Goal: Transaction & Acquisition: Obtain resource

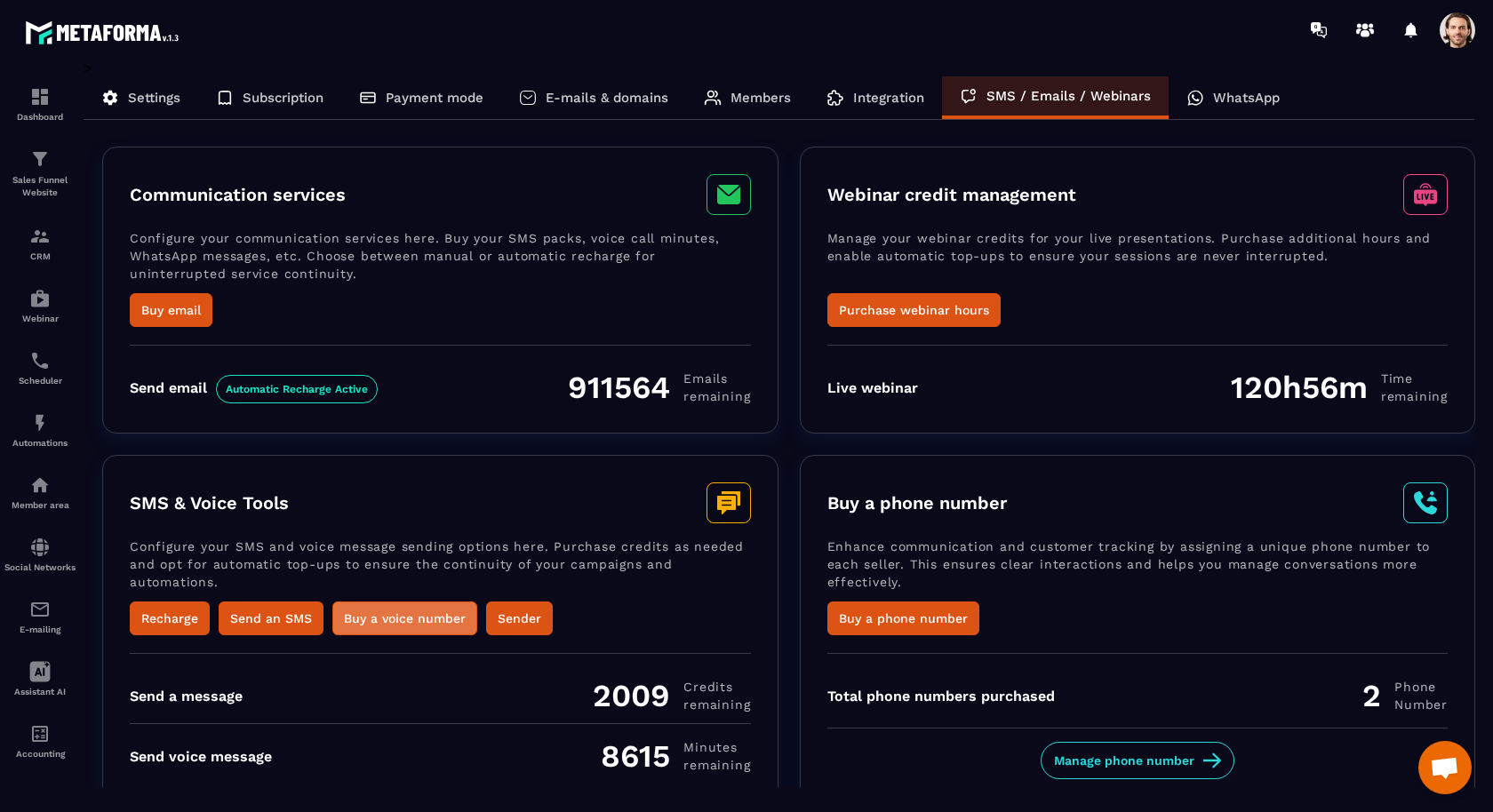
click at [383, 615] on button "Buy a voice number" at bounding box center [404, 619] width 145 height 34
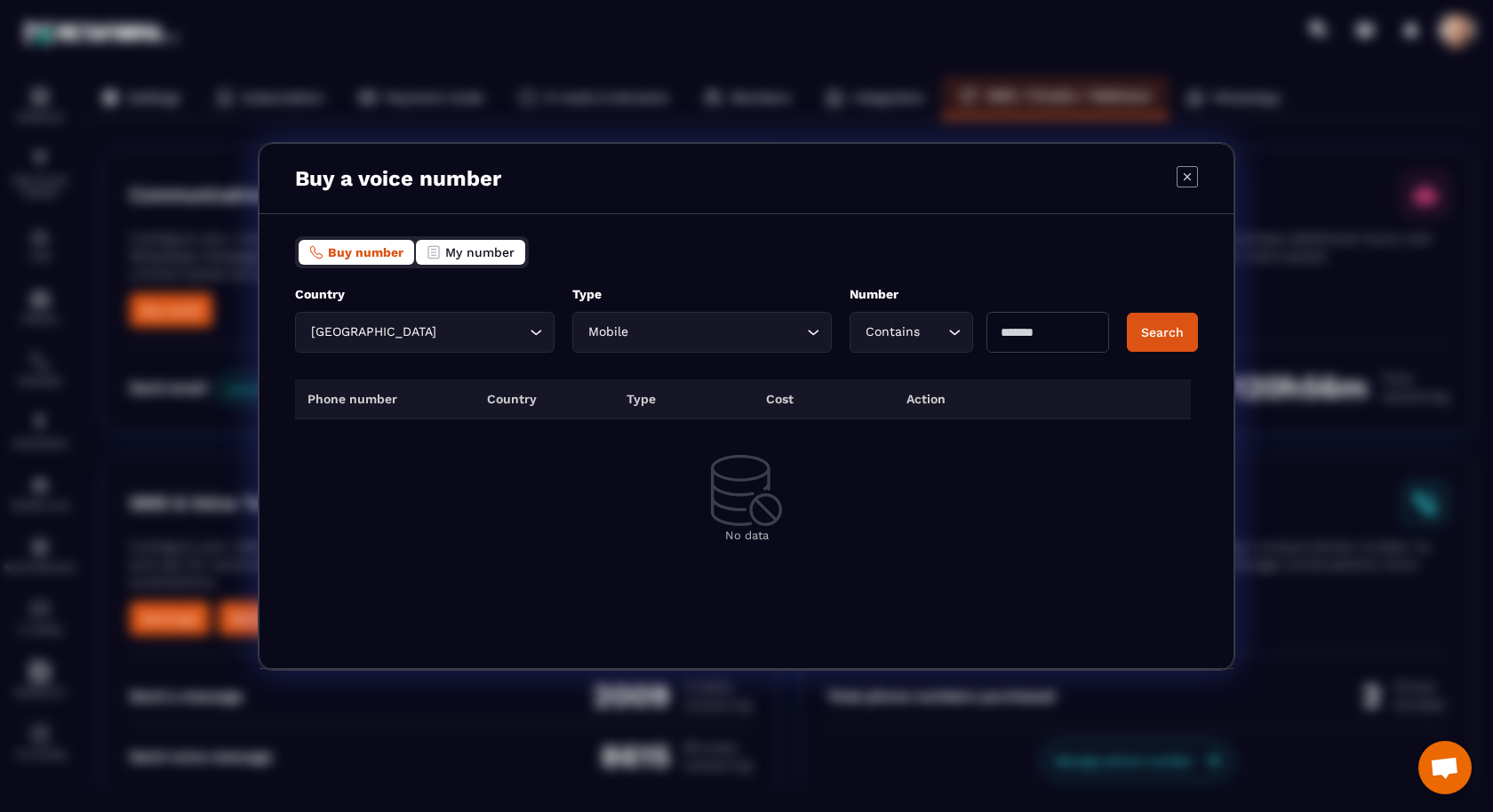
click at [480, 246] on span "My number" at bounding box center [479, 252] width 69 height 14
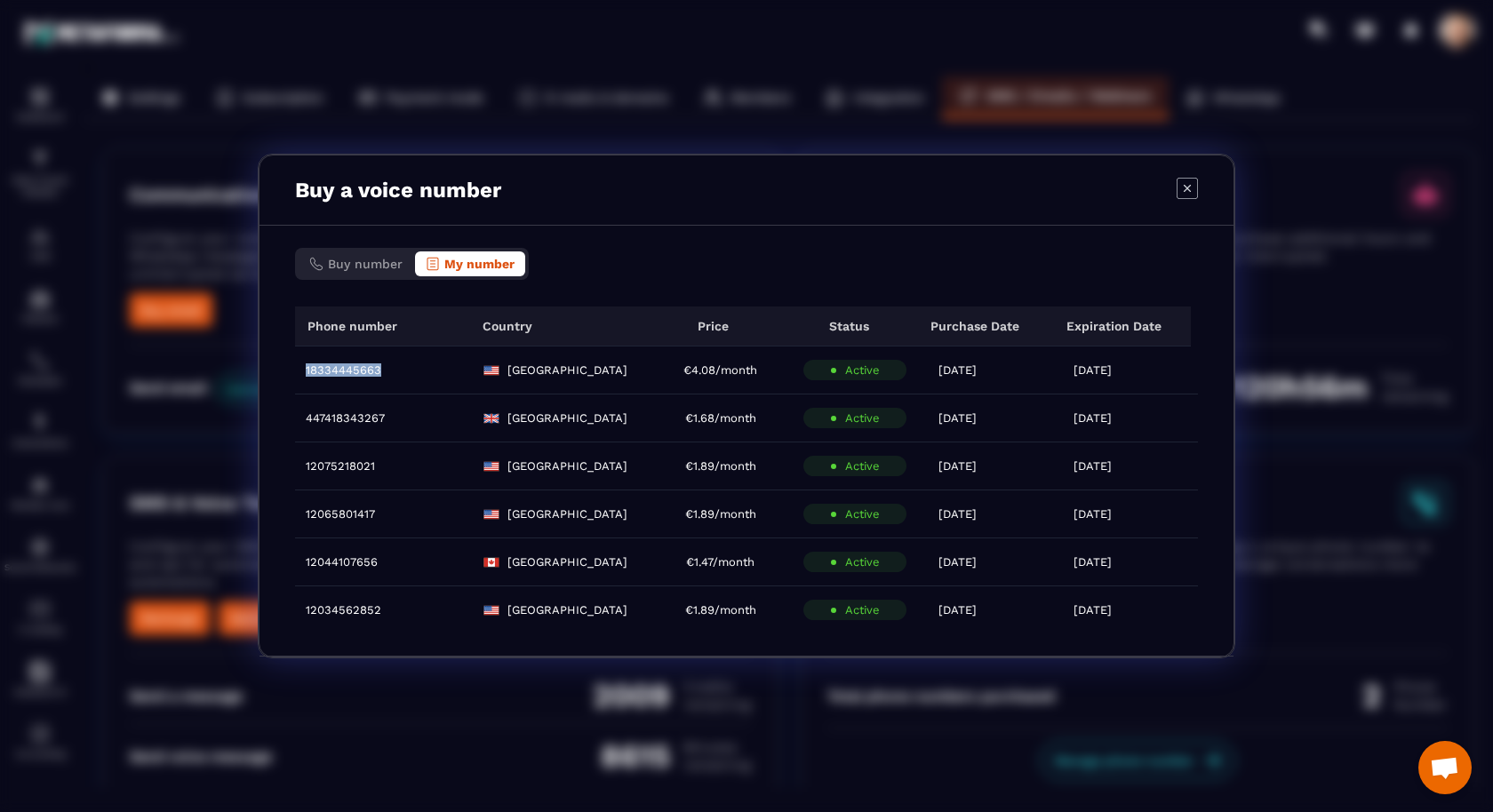
drag, startPoint x: 394, startPoint y: 371, endPoint x: 296, endPoint y: 366, distance: 98.1
click at [296, 366] on td "18334445663" at bounding box center [383, 370] width 177 height 48
copy div "18334445663"
click at [1191, 193] on icon "Modal window" at bounding box center [1187, 188] width 22 height 22
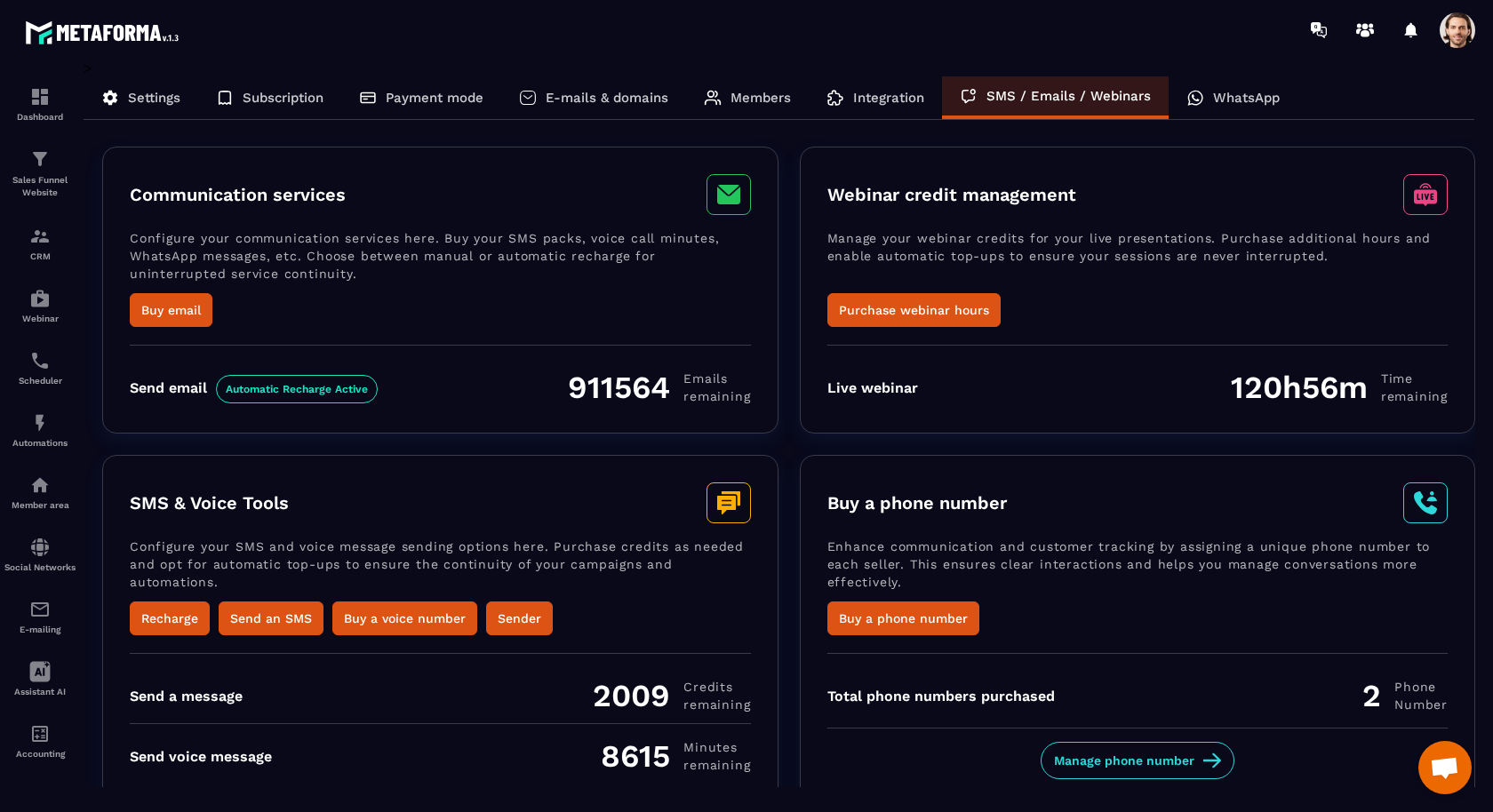
click at [1456, 36] on span at bounding box center [1458, 30] width 36 height 36
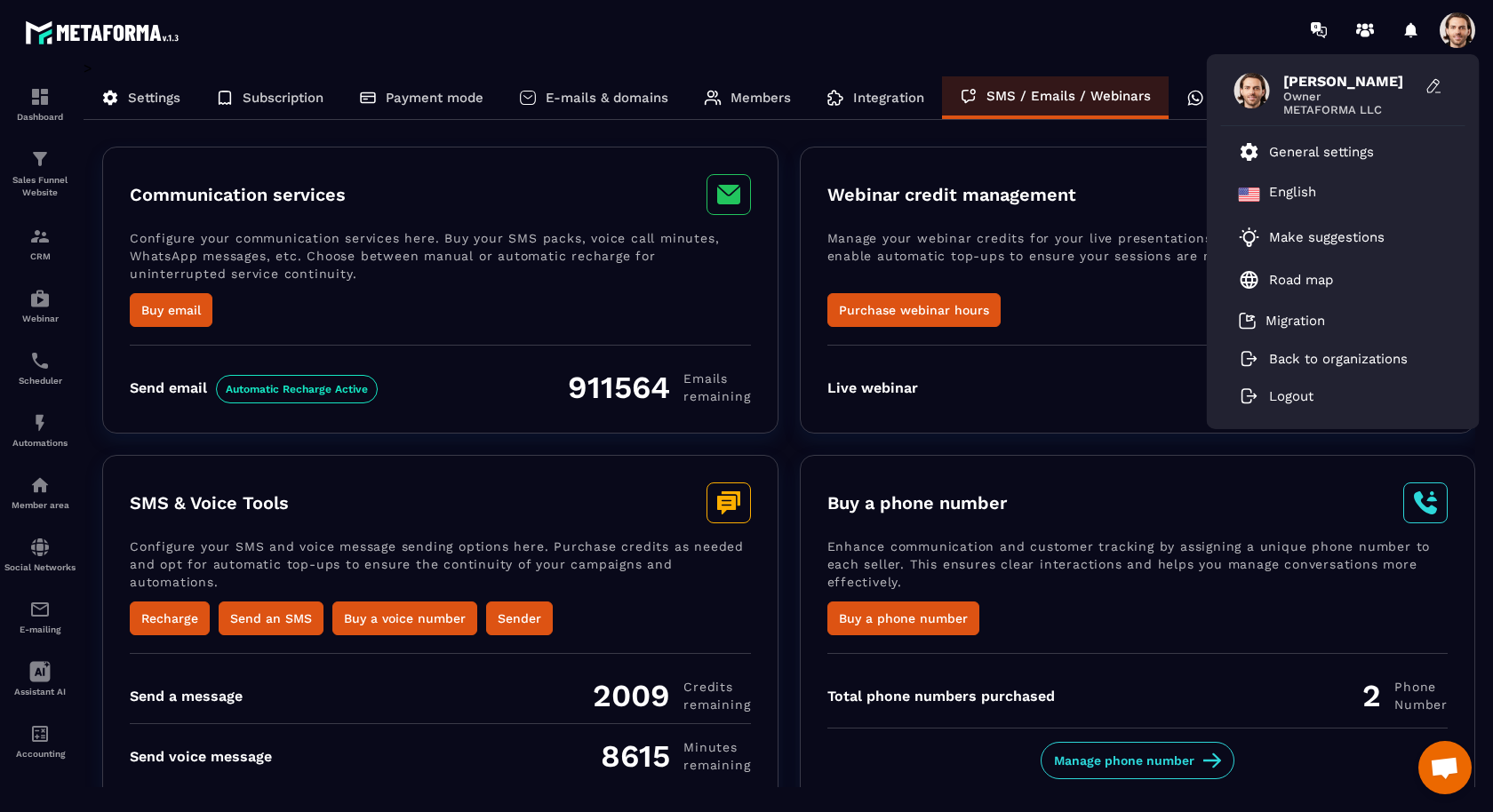
click at [866, 48] on div "[PERSON_NAME] Owner METAFORMA LLC General settings English Make suggestions Roa…" at bounding box center [851, 29] width 1285 height 60
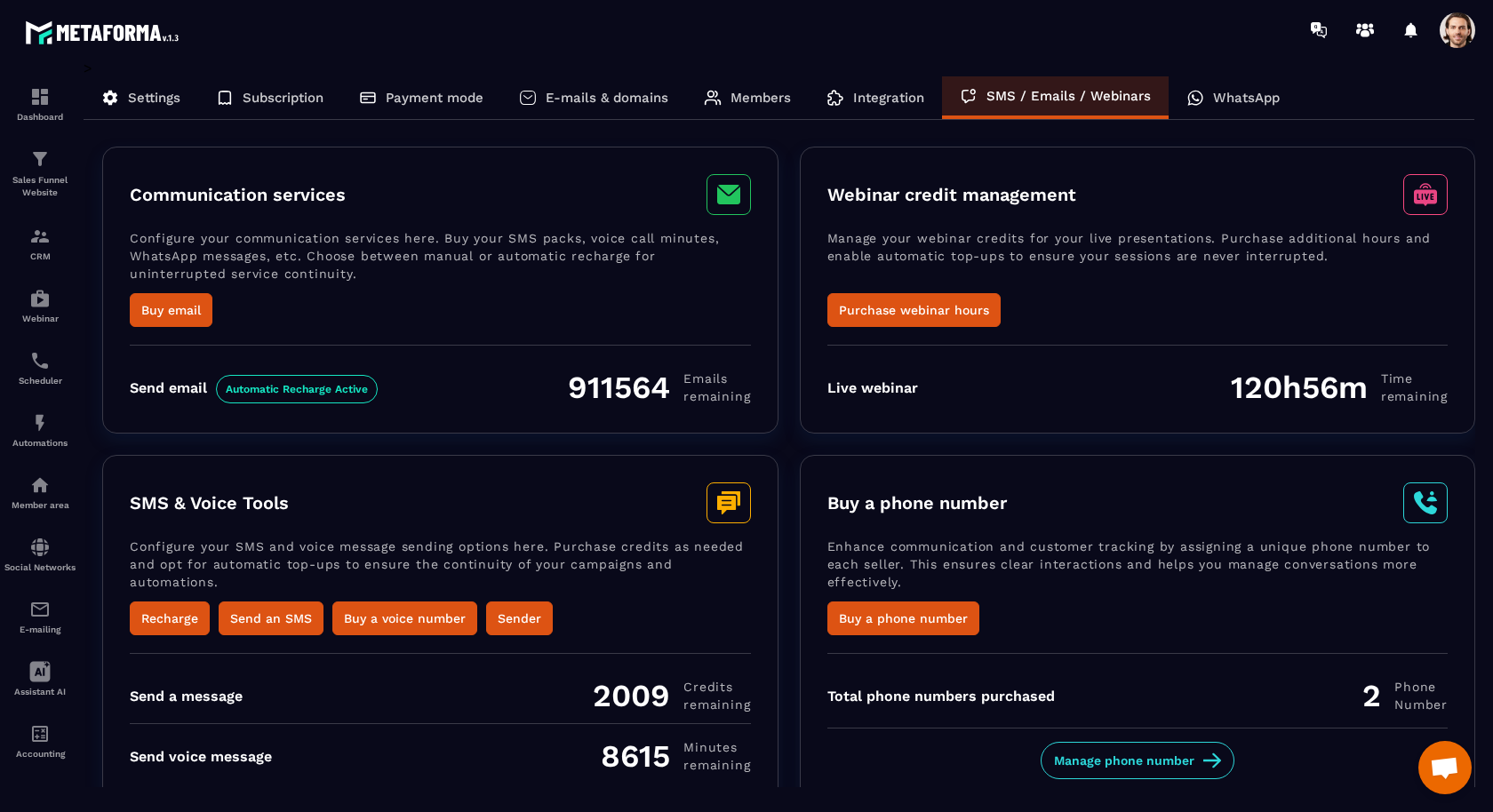
click at [1473, 27] on span at bounding box center [1458, 30] width 36 height 36
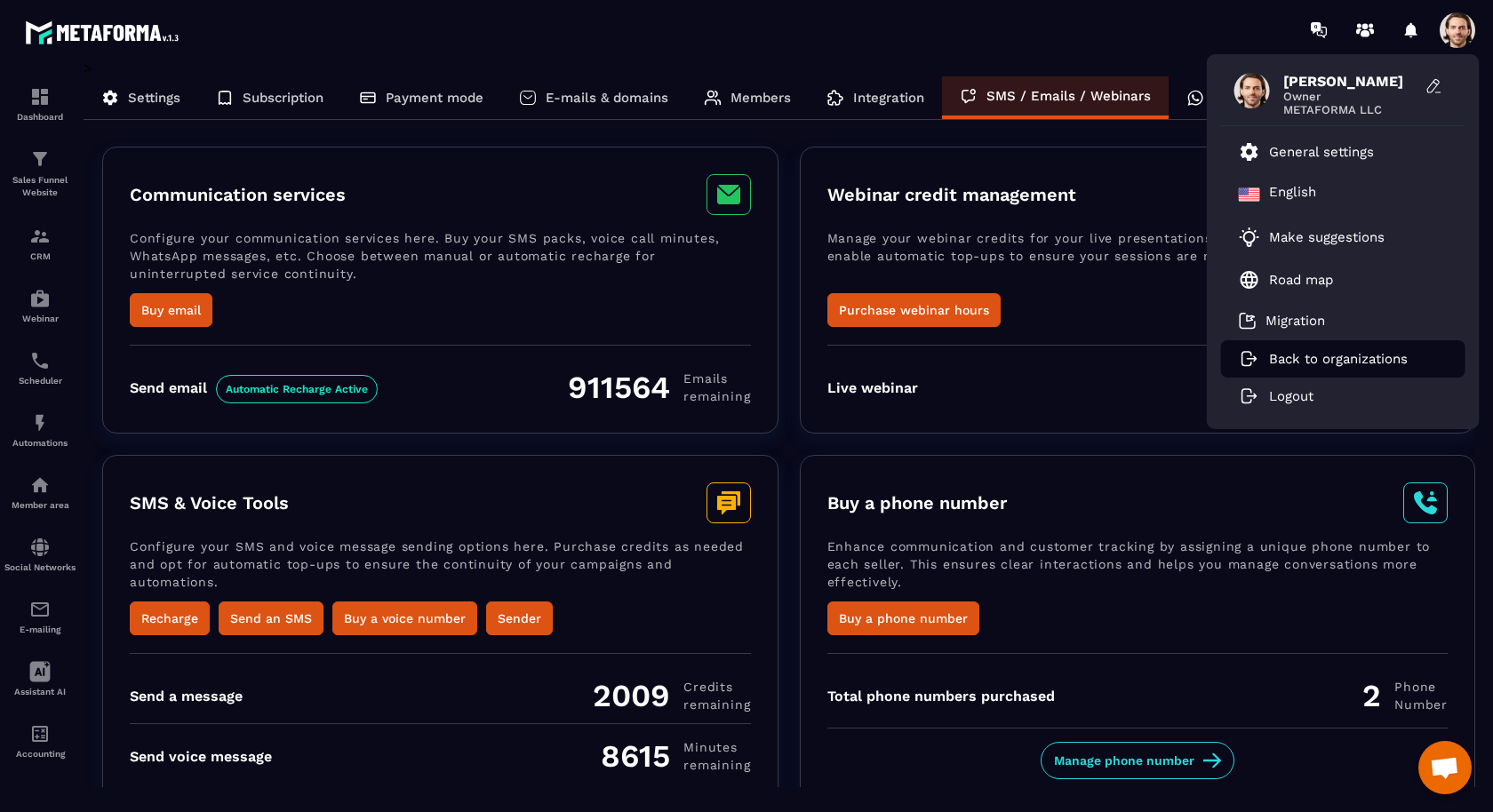
click at [1306, 361] on p "Back to organizations" at bounding box center [1339, 359] width 138 height 16
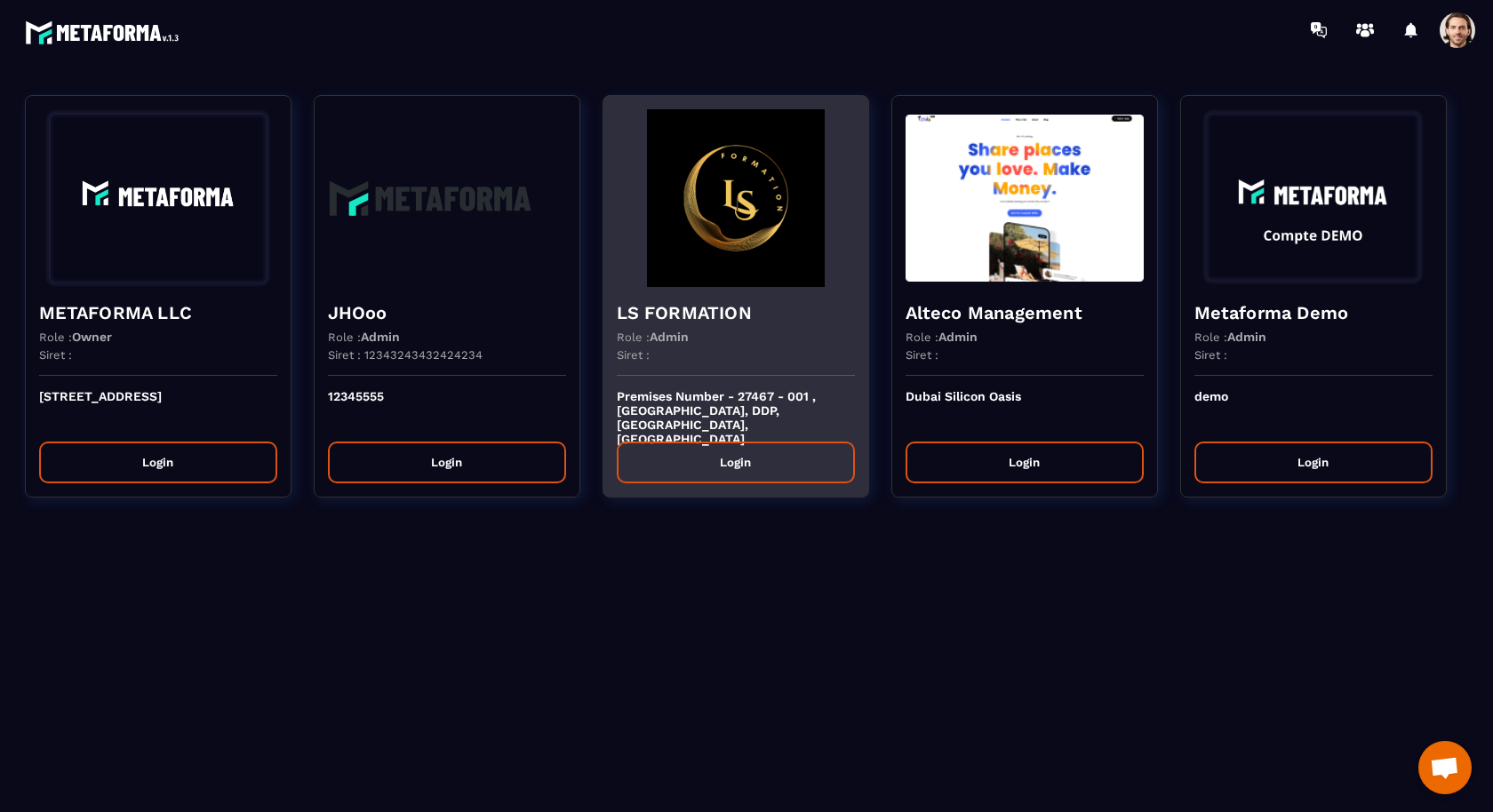
click at [699, 258] on img at bounding box center [737, 198] width 239 height 178
